Goal: Task Accomplishment & Management: Complete application form

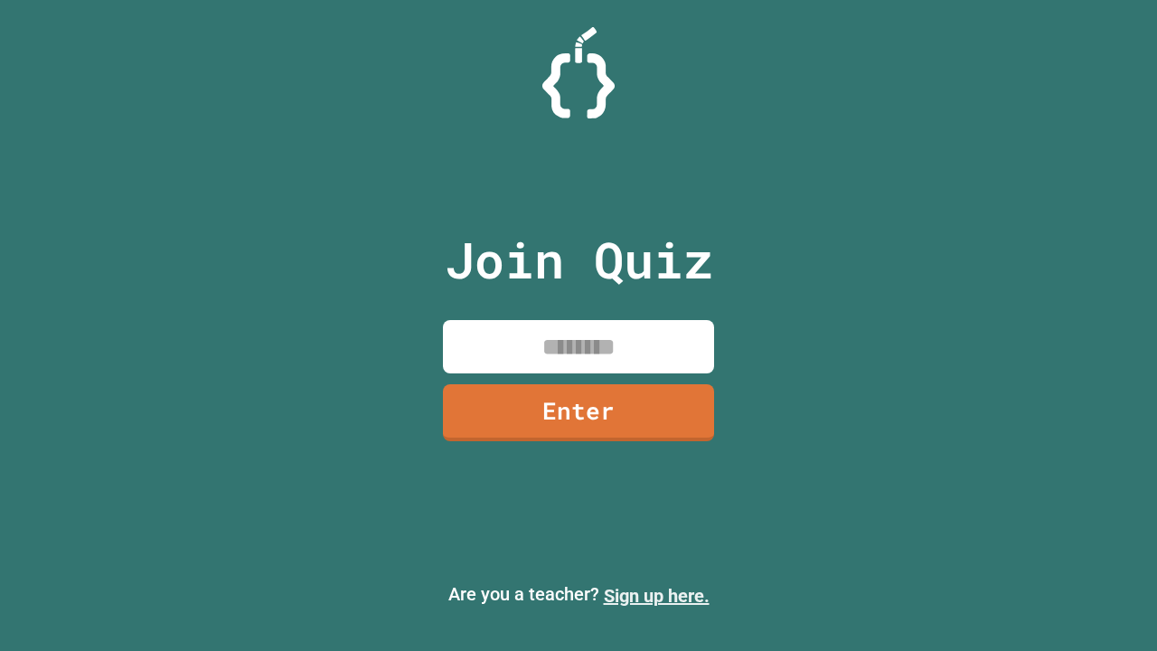
click at [656, 595] on link "Sign up here." at bounding box center [657, 596] width 106 height 22
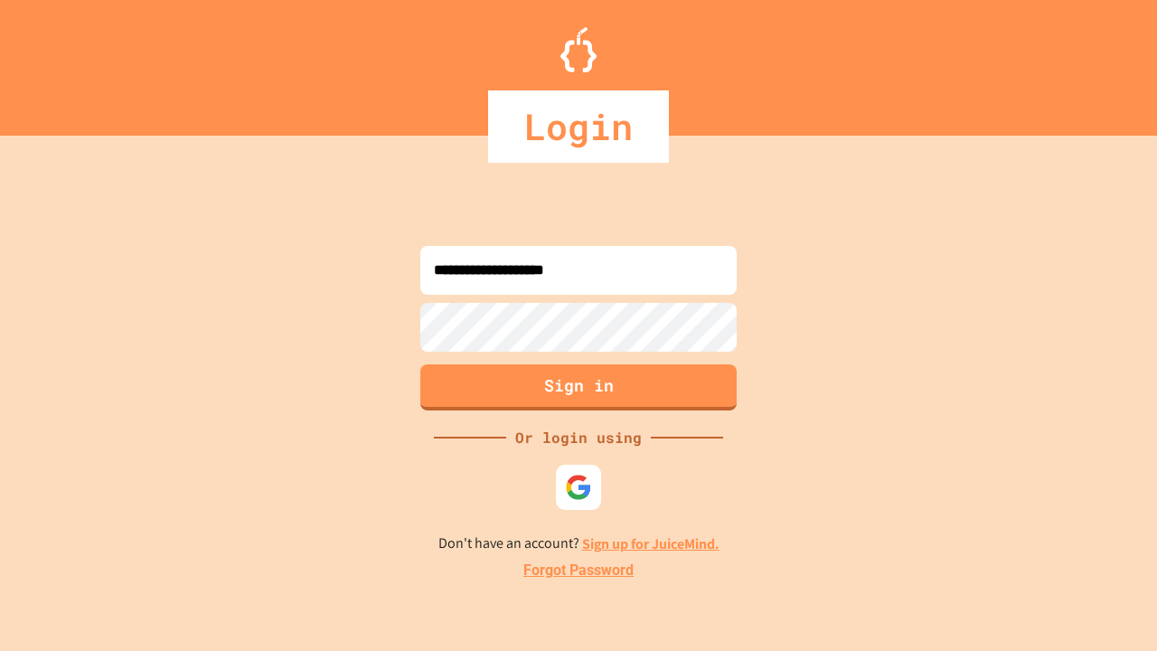
type input "**********"
